Goal: Task Accomplishment & Management: Use online tool/utility

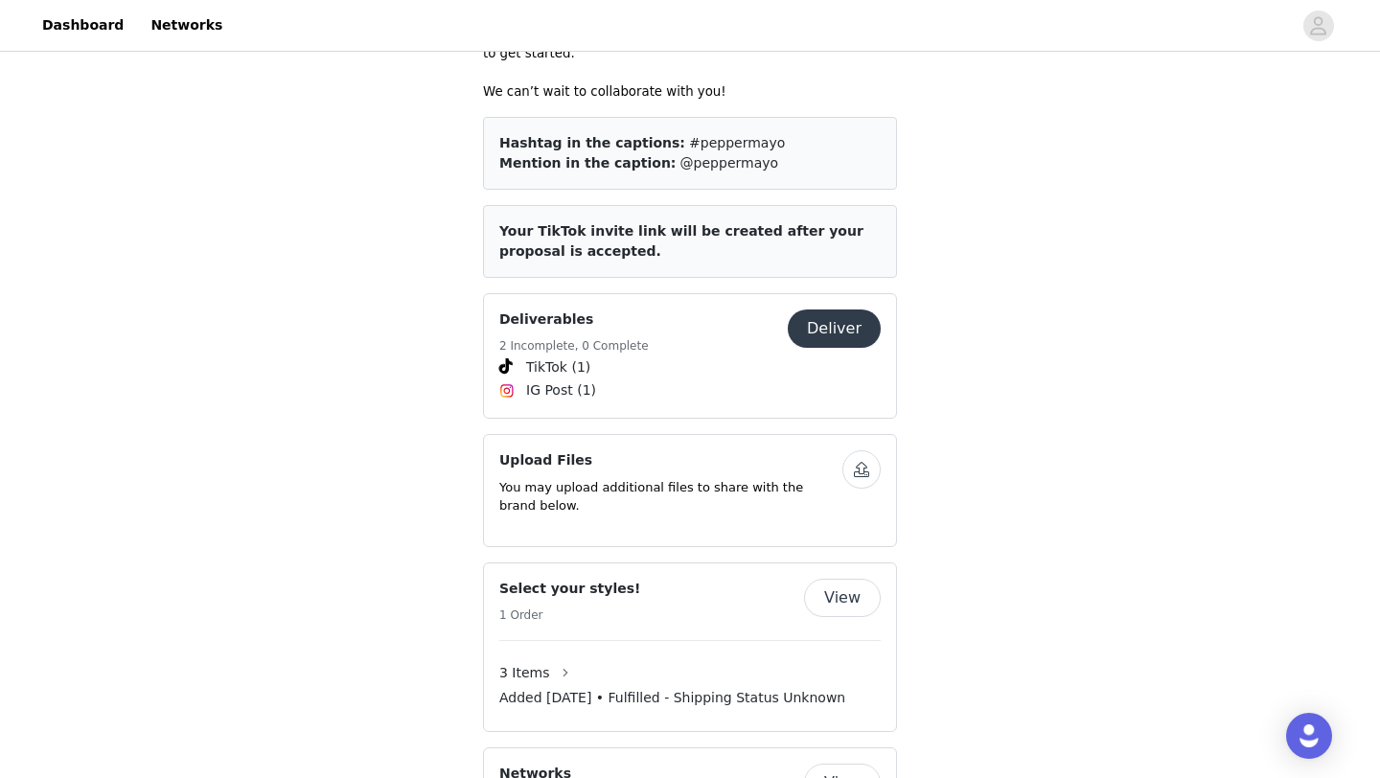
scroll to position [807, 0]
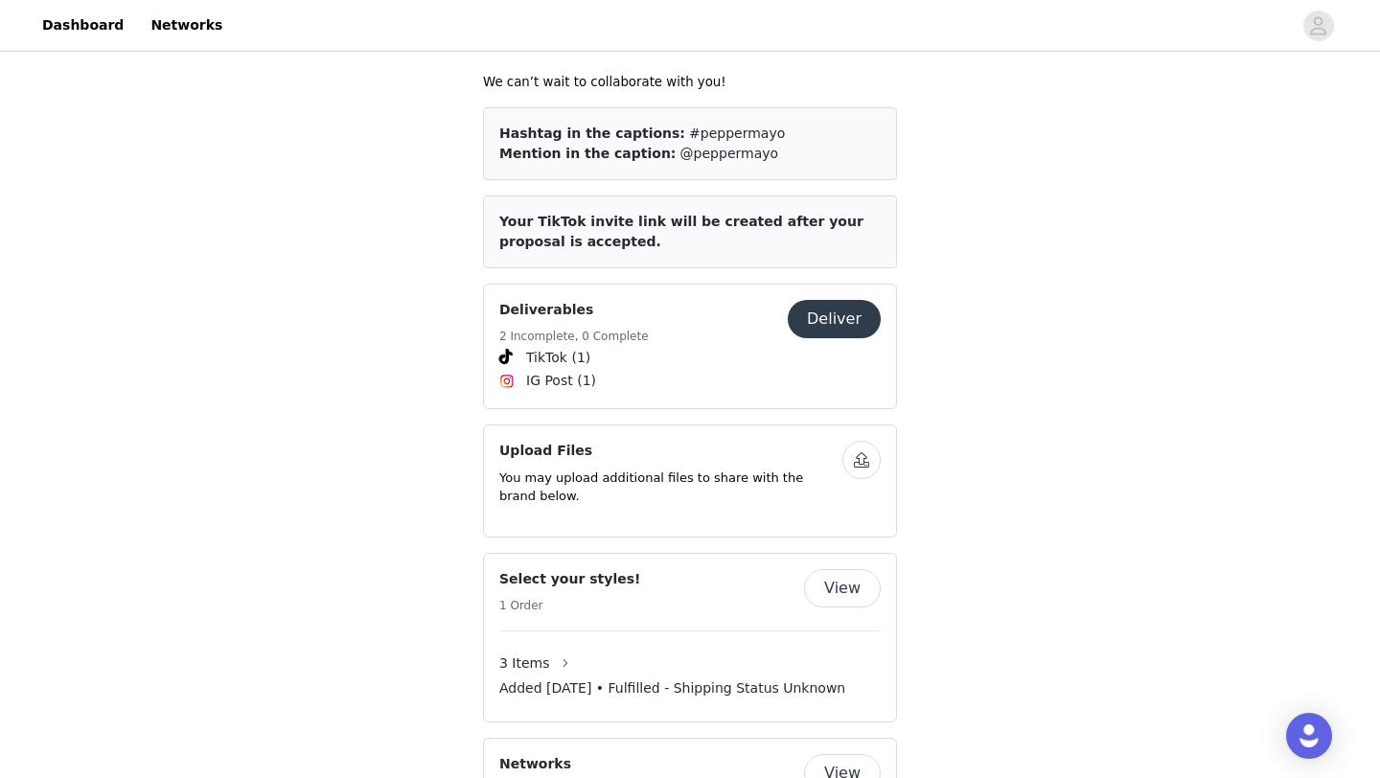
click at [816, 300] on button "Deliver" at bounding box center [834, 319] width 93 height 38
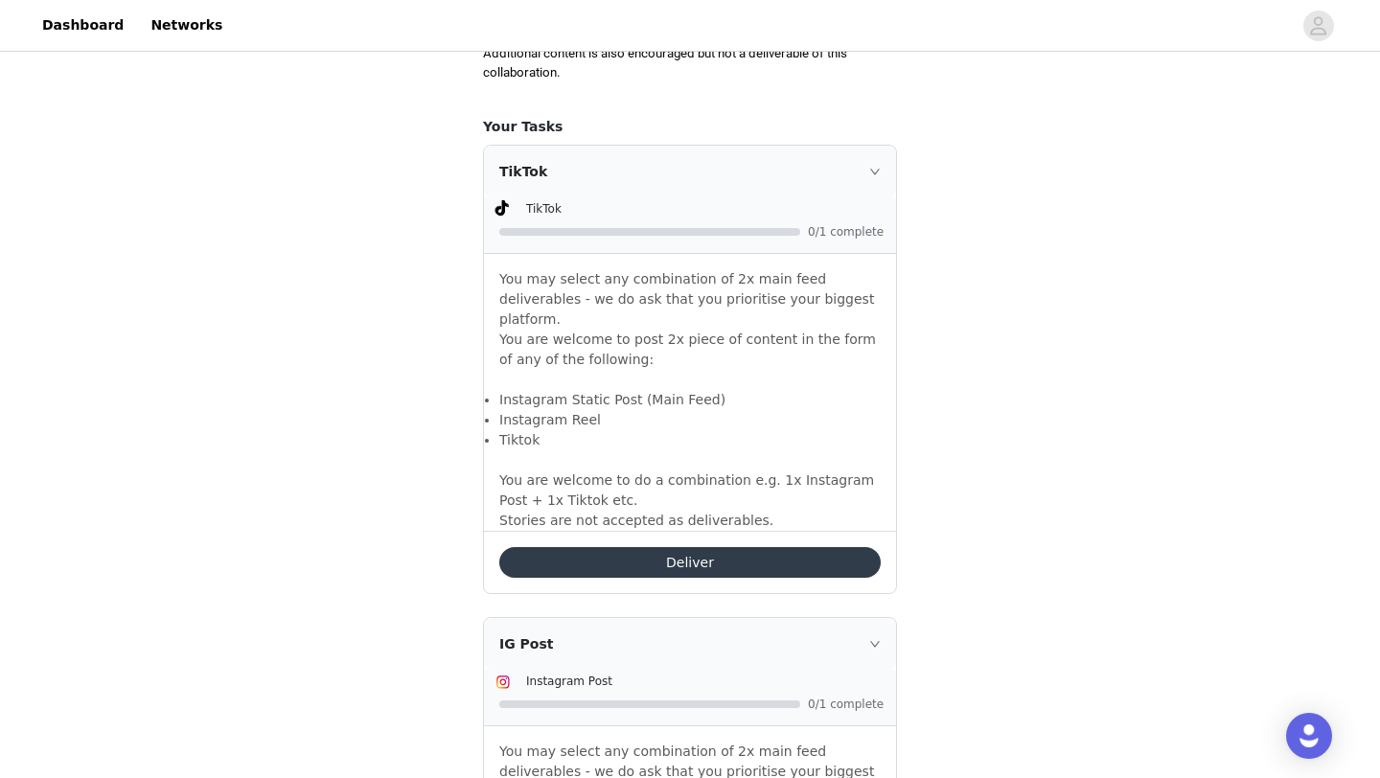
scroll to position [1289, 0]
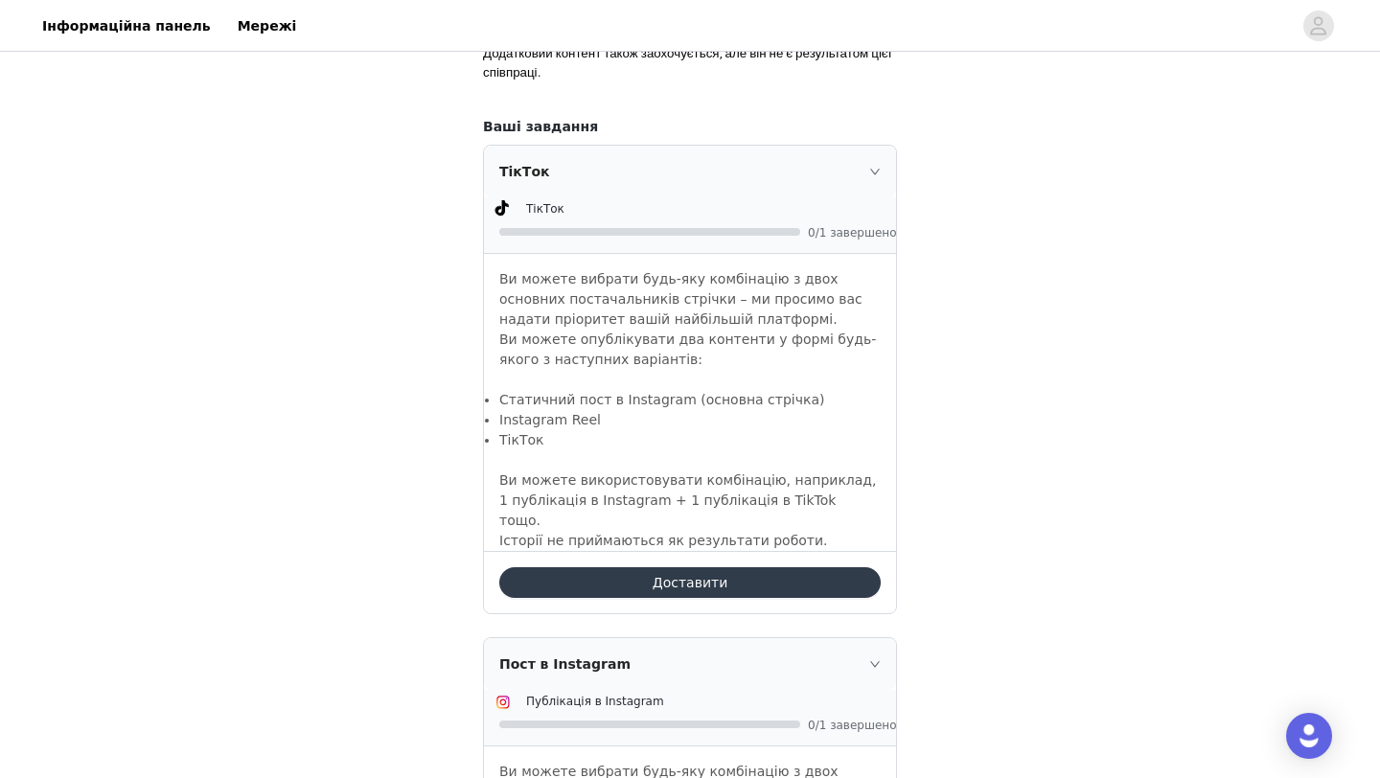
click at [952, 453] on div "Результати Назад Будь ласка, пам’ятайте про використання цих тегів у ваших публ…" at bounding box center [690, 43] width 1380 height 2553
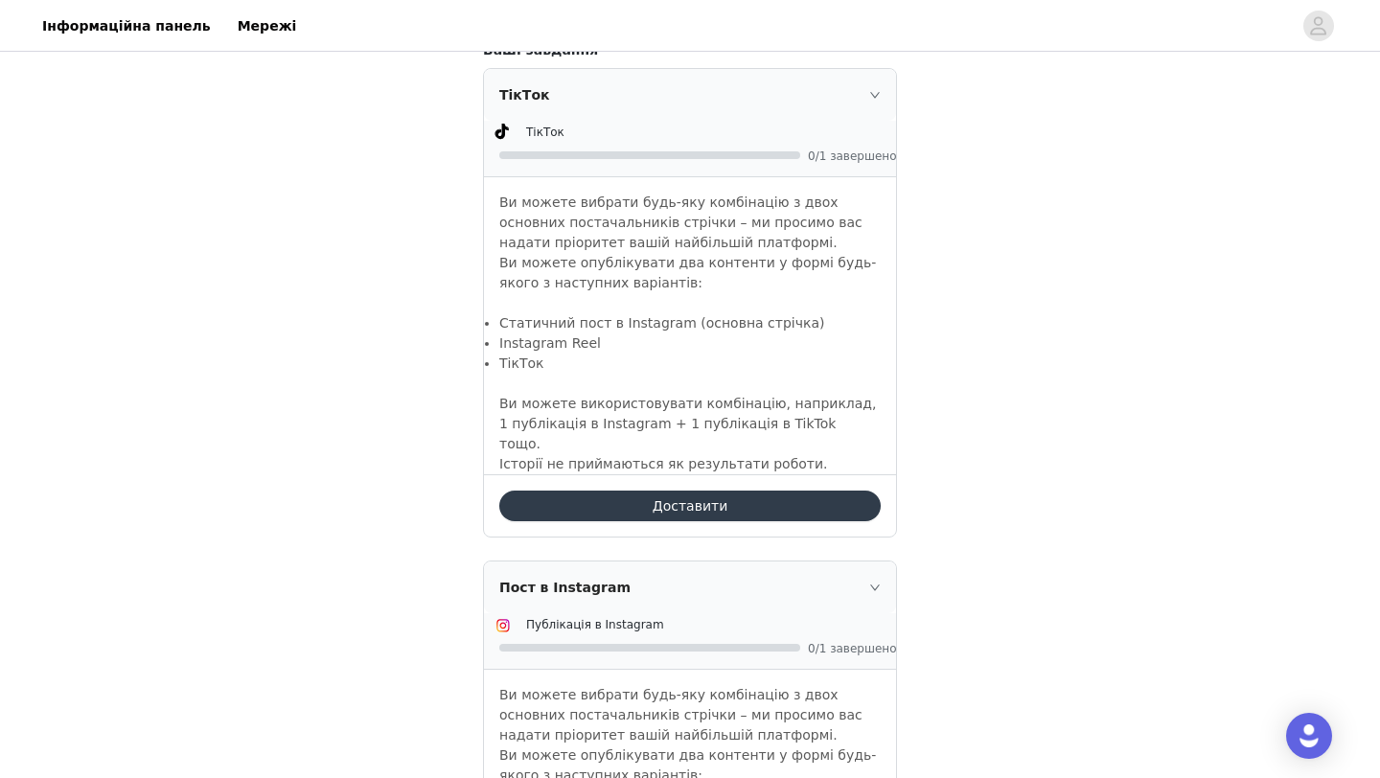
scroll to position [1366, 0]
click at [750, 506] on button "Доставити" at bounding box center [689, 505] width 381 height 31
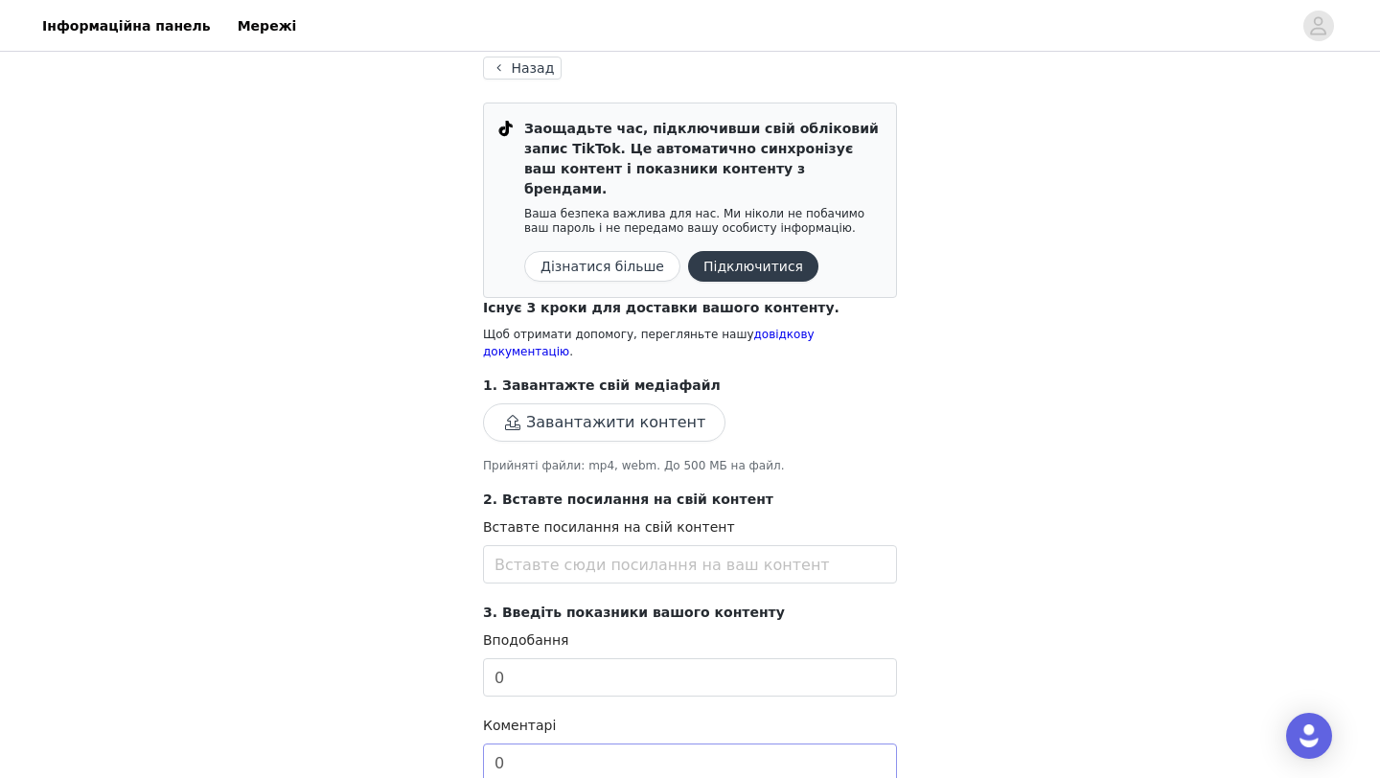
scroll to position [94, 0]
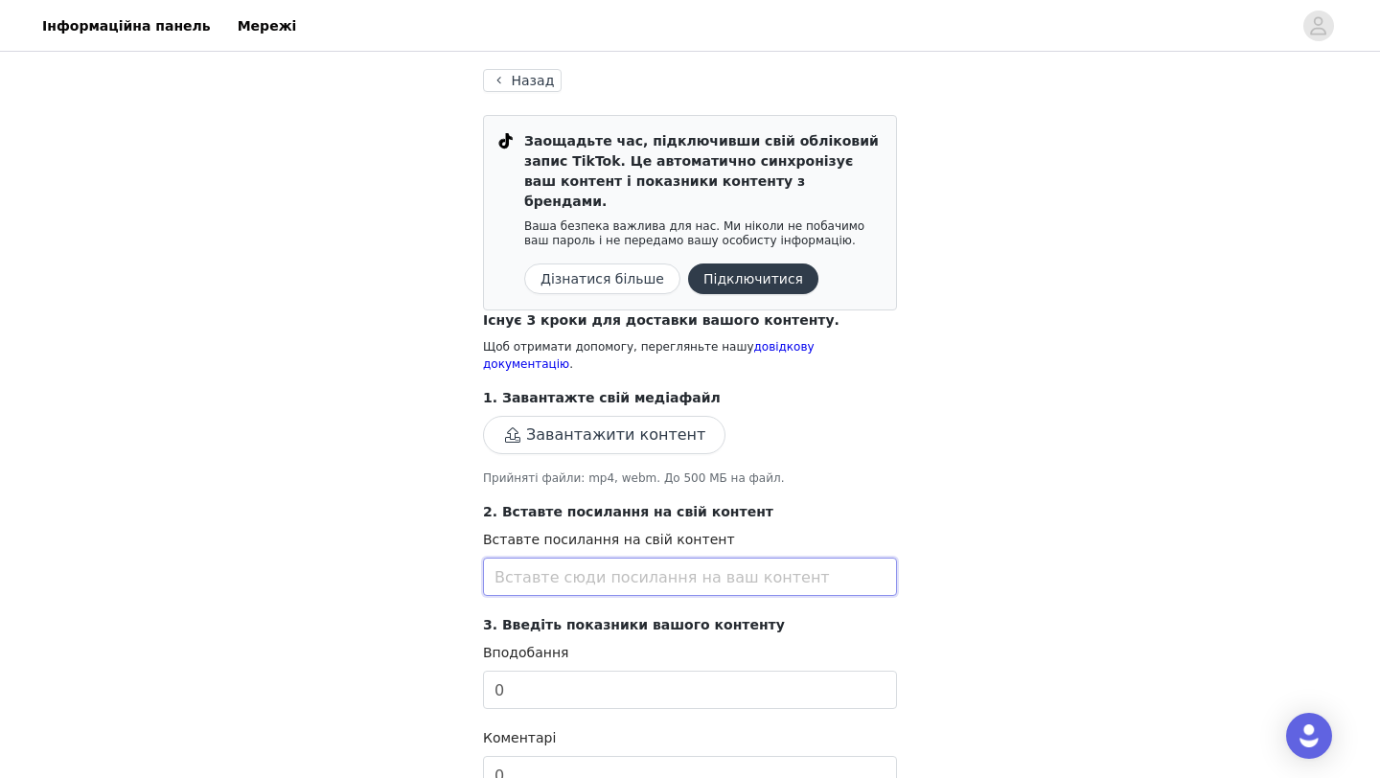
click at [539, 558] on input "text" at bounding box center [690, 577] width 414 height 38
paste input "[URL][DOMAIN_NAME]"
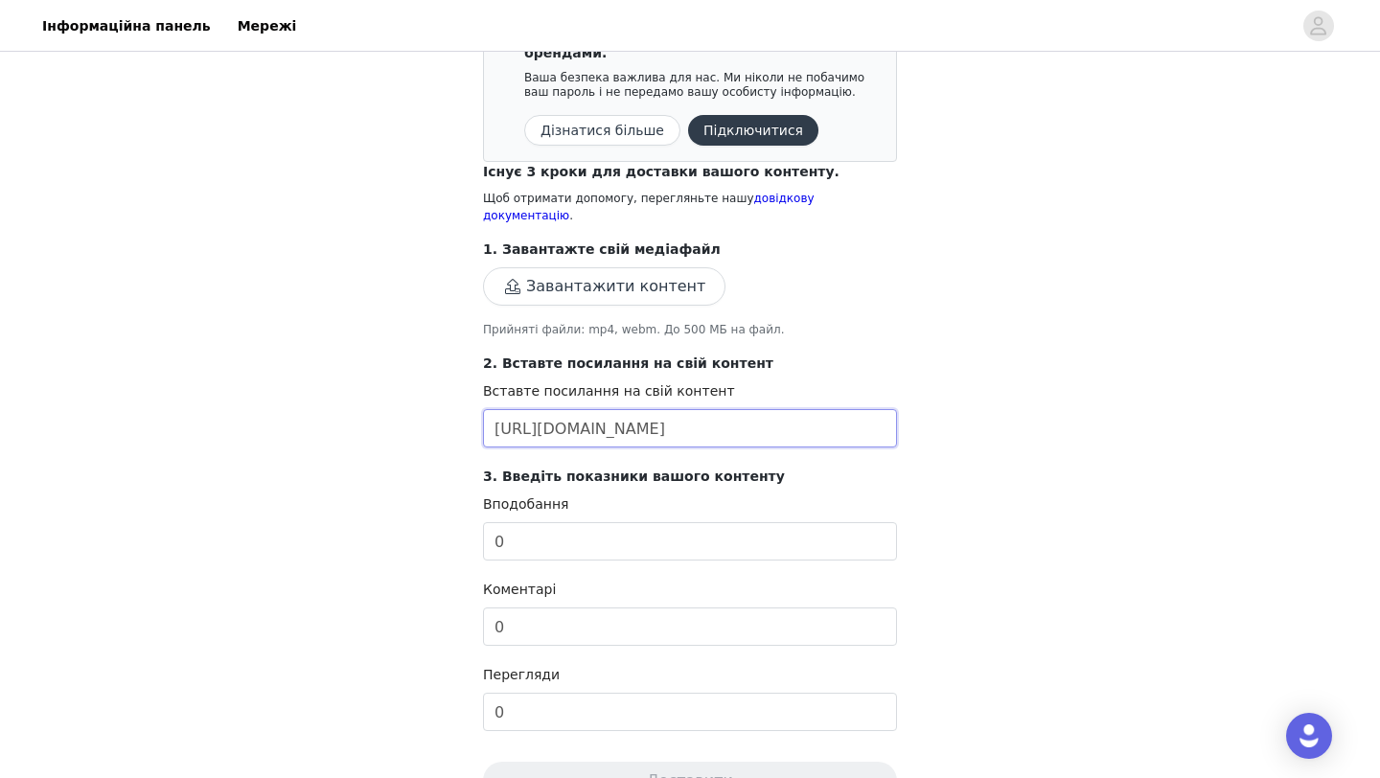
type input "[URL][DOMAIN_NAME]"
